Goal: Transaction & Acquisition: Purchase product/service

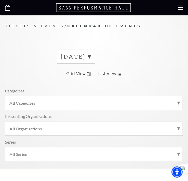
click at [91, 56] on label "August 2025" at bounding box center [76, 57] width 30 height 8
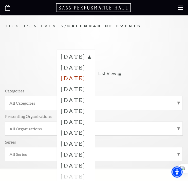
click at [80, 79] on label "October 2025" at bounding box center [76, 77] width 30 height 11
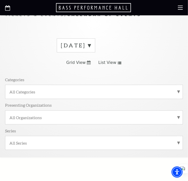
scroll to position [15, 0]
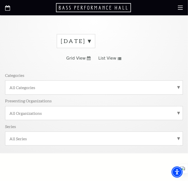
click at [91, 41] on label "[DATE]" at bounding box center [76, 41] width 30 height 8
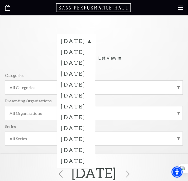
scroll to position [0, 0]
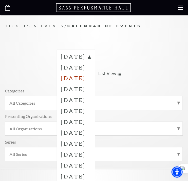
click at [84, 78] on label "October 2025" at bounding box center [76, 77] width 30 height 11
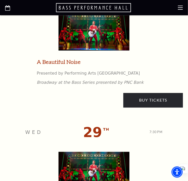
scroll to position [2092, 0]
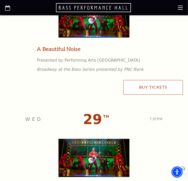
click at [92, 83] on link "Buy Tickets" at bounding box center [154, 87] width 60 height 14
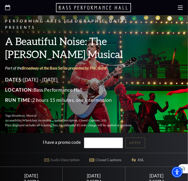
scroll to position [118, 0]
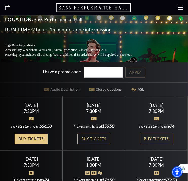
click at [28, 134] on link "Buy Tickets" at bounding box center [31, 139] width 33 height 10
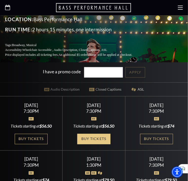
click at [97, 134] on link "Buy Tickets" at bounding box center [93, 139] width 33 height 10
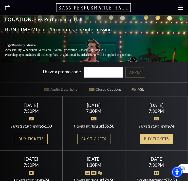
click at [162, 135] on link "Buy Tickets" at bounding box center [156, 139] width 33 height 10
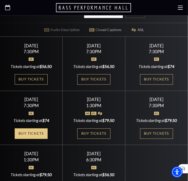
click at [37, 128] on link "Buy Tickets" at bounding box center [31, 133] width 33 height 10
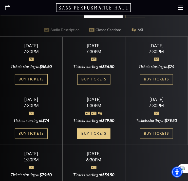
click at [90, 128] on link "Buy Tickets" at bounding box center [93, 133] width 33 height 10
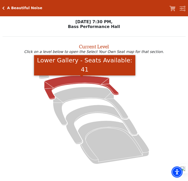
click at [66, 84] on icon "Lower Gallery - Seats Available: 41" at bounding box center [81, 87] width 75 height 24
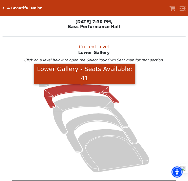
click at [19, 97] on icon at bounding box center [94, 121] width 172 height 108
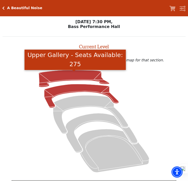
click at [41, 79] on icon "Upper Gallery - Seats Available: 275" at bounding box center [74, 78] width 71 height 17
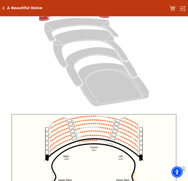
scroll to position [78, 0]
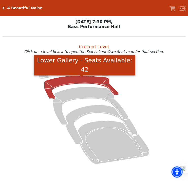
click at [68, 84] on icon "Lower Gallery - Seats Available: 42" at bounding box center [81, 87] width 75 height 24
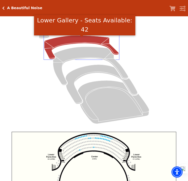
scroll to position [44, 0]
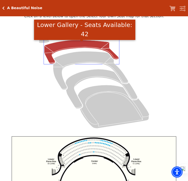
click at [9, 70] on icon at bounding box center [94, 77] width 172 height 108
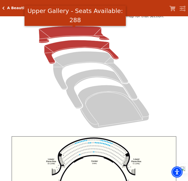
click at [46, 32] on icon "Upper Gallery - Seats Available: 288" at bounding box center [74, 34] width 71 height 17
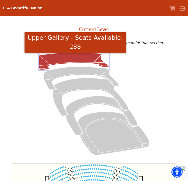
scroll to position [16, 0]
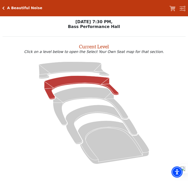
click at [83, 85] on icon at bounding box center [81, 87] width 75 height 24
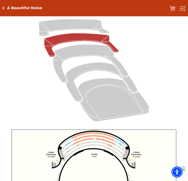
scroll to position [37, 0]
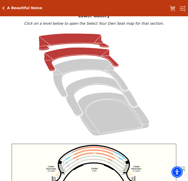
click at [57, 39] on icon at bounding box center [74, 42] width 71 height 17
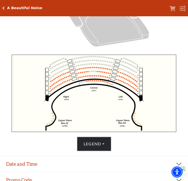
scroll to position [127, 0]
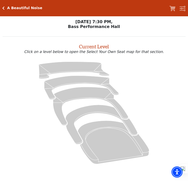
click at [70, 86] on icon at bounding box center [94, 112] width 172 height 108
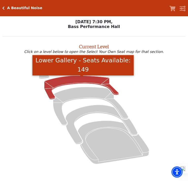
click at [68, 78] on icon "Lower Gallery - Seats Available: 149" at bounding box center [81, 87] width 75 height 24
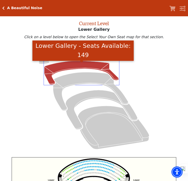
scroll to position [19, 0]
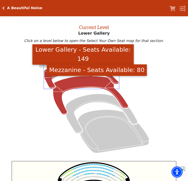
click at [76, 82] on icon "Mezzanine - Seats Available: 80" at bounding box center [90, 95] width 75 height 38
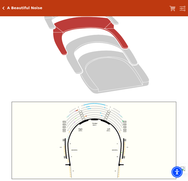
scroll to position [138, 0]
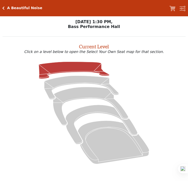
click at [77, 68] on icon at bounding box center [74, 69] width 71 height 17
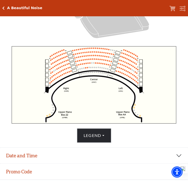
scroll to position [138, 0]
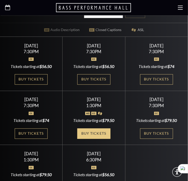
scroll to position [178, 0]
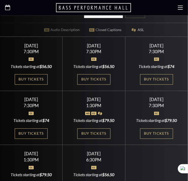
scroll to position [178, 0]
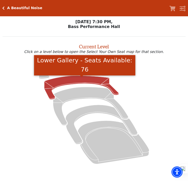
click at [73, 82] on icon "Lower Gallery - Seats Available: 76" at bounding box center [81, 87] width 75 height 24
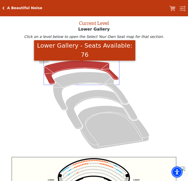
scroll to position [7, 0]
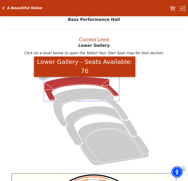
click at [15, 54] on p "Click on a level below to open the Select Your Own Seat map for that section." at bounding box center [95, 53] width 184 height 4
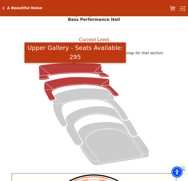
click at [62, 73] on icon "Upper Gallery - Seats Available: 295" at bounding box center [74, 71] width 71 height 17
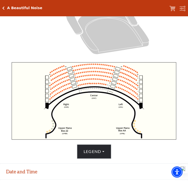
scroll to position [121, 0]
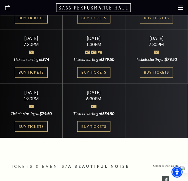
scroll to position [263, 0]
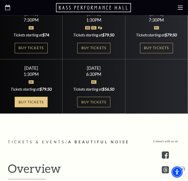
click at [28, 96] on link "Buy Tickets" at bounding box center [31, 101] width 33 height 10
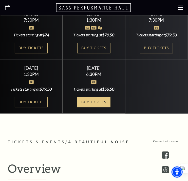
click at [85, 97] on link "Buy Tickets" at bounding box center [93, 101] width 33 height 10
click at [8, 8] on icon "Open this option" at bounding box center [7, 7] width 5 height 5
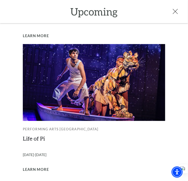
scroll to position [403, 0]
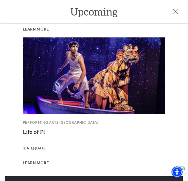
click at [68, 176] on link "View Full Calendar" at bounding box center [94, 183] width 178 height 14
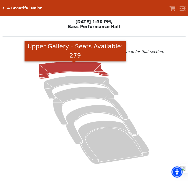
click at [59, 72] on icon "Upper Gallery - Seats Available: 279" at bounding box center [74, 69] width 71 height 17
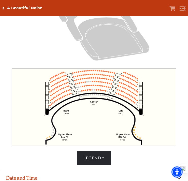
scroll to position [113, 0]
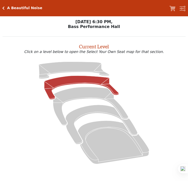
click at [71, 84] on icon at bounding box center [81, 87] width 75 height 24
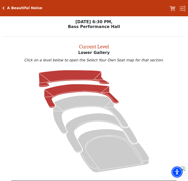
click at [57, 79] on icon at bounding box center [74, 78] width 71 height 17
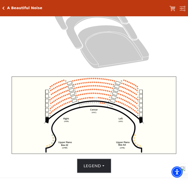
scroll to position [108, 0]
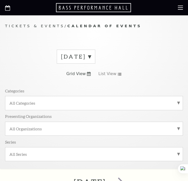
click at [91, 55] on label "[DATE]" at bounding box center [76, 57] width 30 height 8
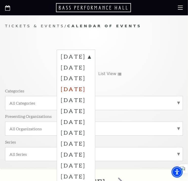
click at [83, 88] on label "[DATE]" at bounding box center [76, 88] width 30 height 11
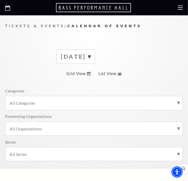
click at [91, 56] on label "[DATE]" at bounding box center [76, 57] width 30 height 8
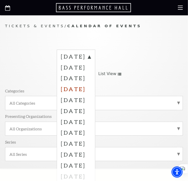
click at [85, 86] on label "[DATE]" at bounding box center [76, 88] width 30 height 11
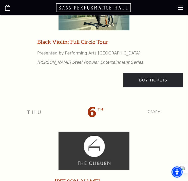
scroll to position [829, 0]
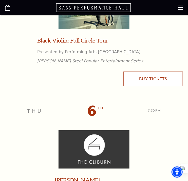
click at [149, 76] on link "Buy Tickets" at bounding box center [154, 78] width 60 height 14
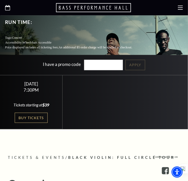
scroll to position [118, 0]
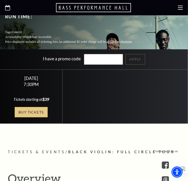
click at [22, 107] on link "Buy Tickets" at bounding box center [31, 112] width 33 height 10
drag, startPoint x: 7, startPoint y: 9, endPoint x: 5, endPoint y: 13, distance: 4.0
click at [7, 9] on icon "Open this option" at bounding box center [7, 7] width 5 height 5
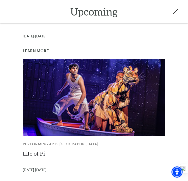
scroll to position [403, 0]
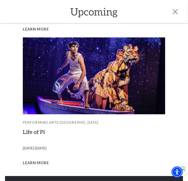
click at [117, 176] on link "View Full Calendar" at bounding box center [94, 183] width 178 height 14
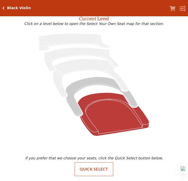
click at [110, 130] on icon at bounding box center [114, 113] width 72 height 43
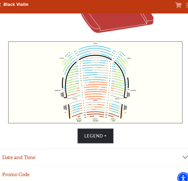
scroll to position [137, 0]
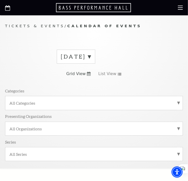
click at [91, 55] on label "[DATE]" at bounding box center [76, 57] width 30 height 8
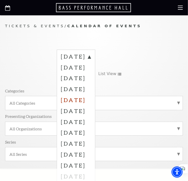
click at [83, 99] on label "[DATE]" at bounding box center [76, 99] width 30 height 11
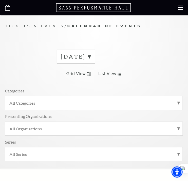
click at [91, 56] on label "[DATE]" at bounding box center [76, 57] width 30 height 8
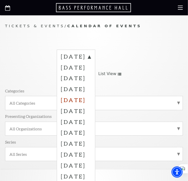
click at [91, 100] on label "[DATE]" at bounding box center [76, 99] width 30 height 11
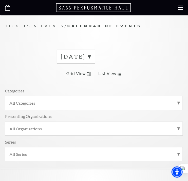
click at [89, 72] on use at bounding box center [89, 74] width 4 height 4
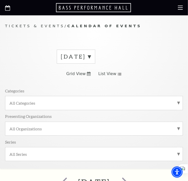
click at [118, 74] on use at bounding box center [120, 74] width 4 height 3
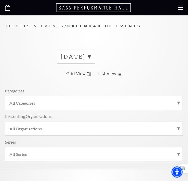
click at [88, 74] on icon at bounding box center [89, 74] width 4 height 4
click at [91, 56] on label "[DATE]" at bounding box center [76, 57] width 30 height 8
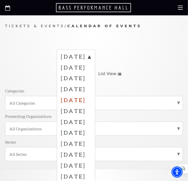
click at [91, 100] on label "[DATE]" at bounding box center [76, 99] width 30 height 11
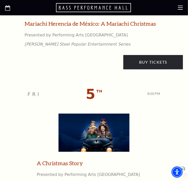
scroll to position [237, 0]
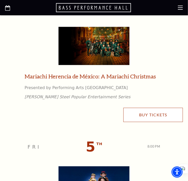
click at [156, 112] on link "Buy Tickets" at bounding box center [154, 114] width 60 height 14
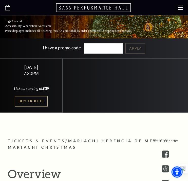
scroll to position [178, 0]
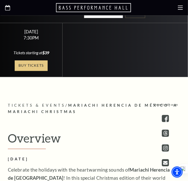
click at [34, 64] on link "Buy Tickets" at bounding box center [31, 65] width 33 height 10
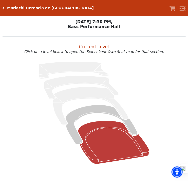
click at [131, 148] on icon at bounding box center [114, 141] width 72 height 43
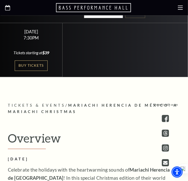
click at [8, 8] on icon at bounding box center [7, 7] width 5 height 5
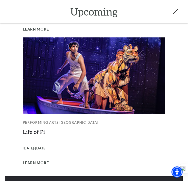
scroll to position [237, 0]
click at [98, 176] on link "View Full Calendar" at bounding box center [94, 183] width 178 height 14
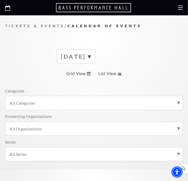
click at [91, 57] on label "[DATE]" at bounding box center [76, 57] width 30 height 8
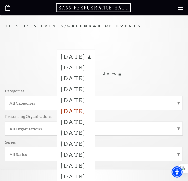
click at [91, 110] on label "[DATE]" at bounding box center [76, 110] width 30 height 11
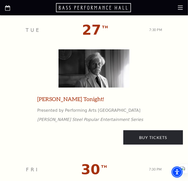
scroll to position [1422, 0]
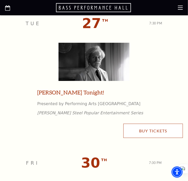
click at [154, 130] on link "Buy Tickets" at bounding box center [154, 130] width 60 height 14
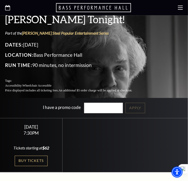
scroll to position [118, 0]
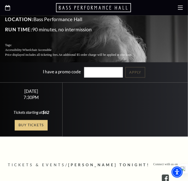
click at [43, 120] on link "Buy Tickets" at bounding box center [31, 125] width 33 height 10
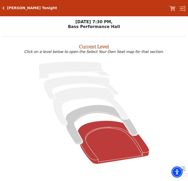
click at [94, 144] on icon at bounding box center [114, 141] width 72 height 43
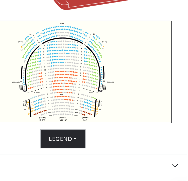
scroll to position [138, 0]
